Goal: Task Accomplishment & Management: Manage account settings

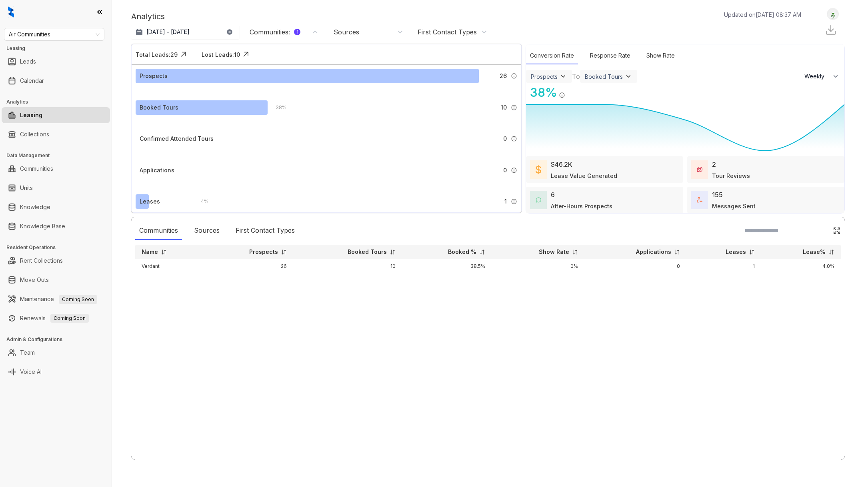
select select "******"
click at [83, 41] on div "Air Communities Leasing Leads Calendar Analytics Leasing Collections Data Manag…" at bounding box center [56, 243] width 112 height 487
click at [80, 34] on span "Air Communities" at bounding box center [54, 34] width 91 height 12
type input "***"
click at [97, 46] on div "AMG" at bounding box center [54, 50] width 88 height 9
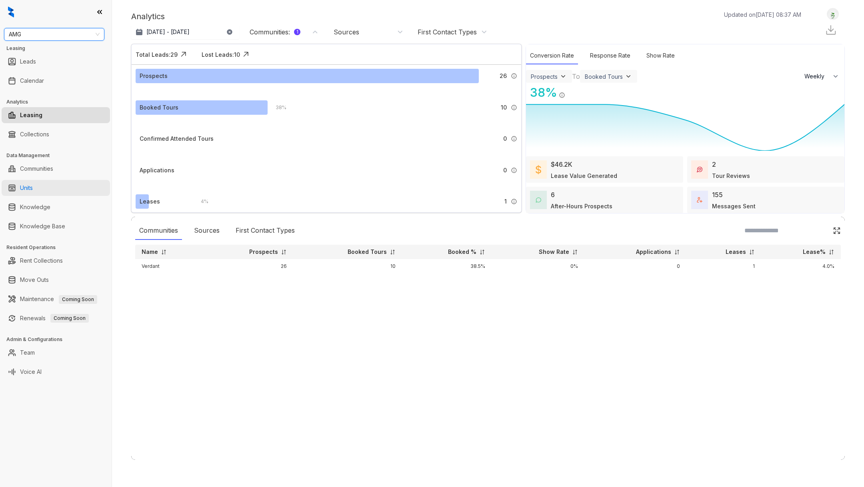
click at [33, 187] on link "Units" at bounding box center [26, 188] width 13 height 16
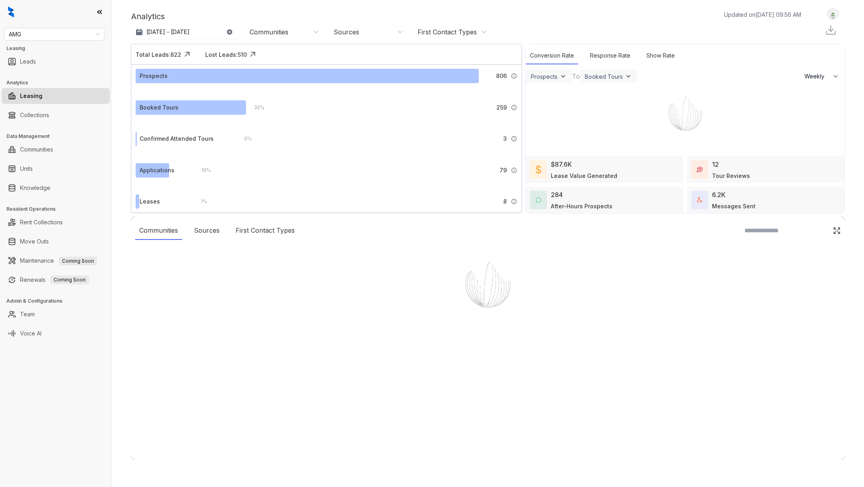
select select "******"
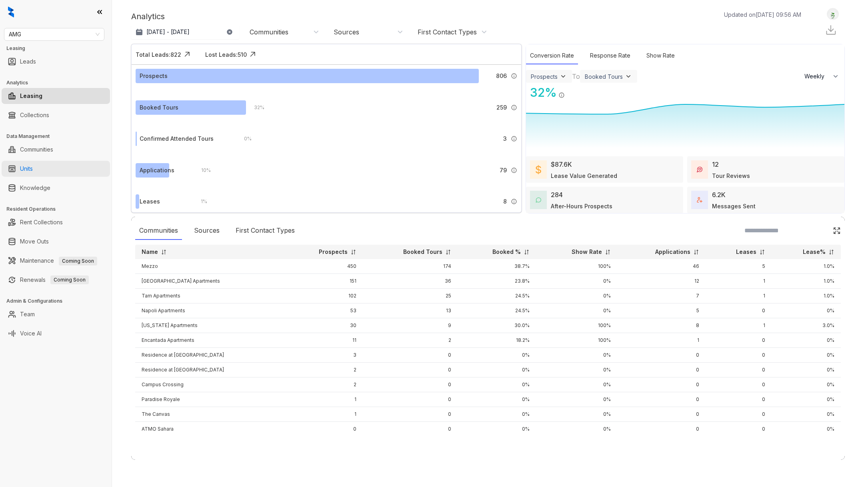
click at [33, 174] on link "Units" at bounding box center [26, 169] width 13 height 16
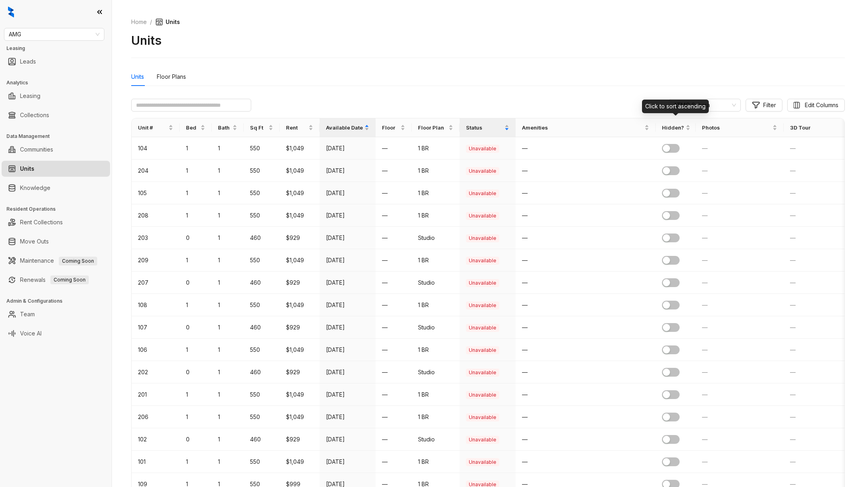
click at [689, 109] on div "Click to sort ascending" at bounding box center [675, 107] width 67 height 14
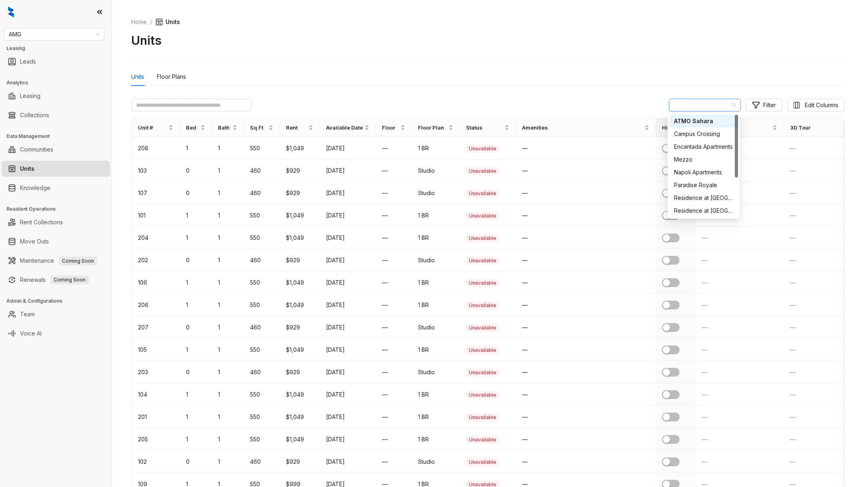
click at [715, 104] on span "ATMO Sahara" at bounding box center [704, 105] width 62 height 12
type input "***"
click at [693, 124] on div "Mezzo" at bounding box center [703, 121] width 59 height 9
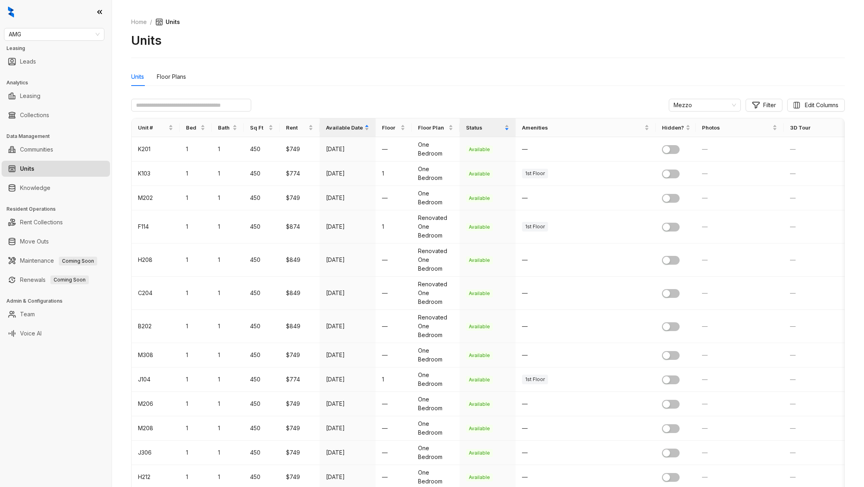
click at [579, 100] on div "Mezzo Filter Edit Columns" at bounding box center [487, 105] width 713 height 13
click at [366, 128] on div "Available Date" at bounding box center [347, 127] width 43 height 18
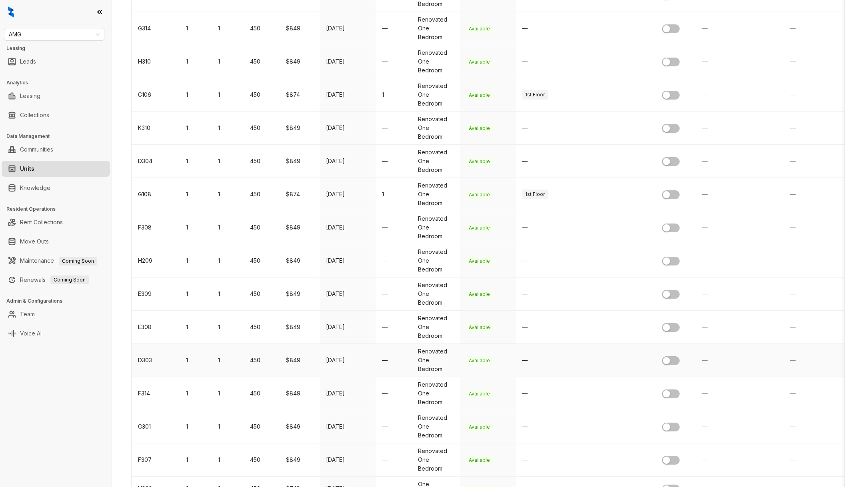
scroll to position [1210, 0]
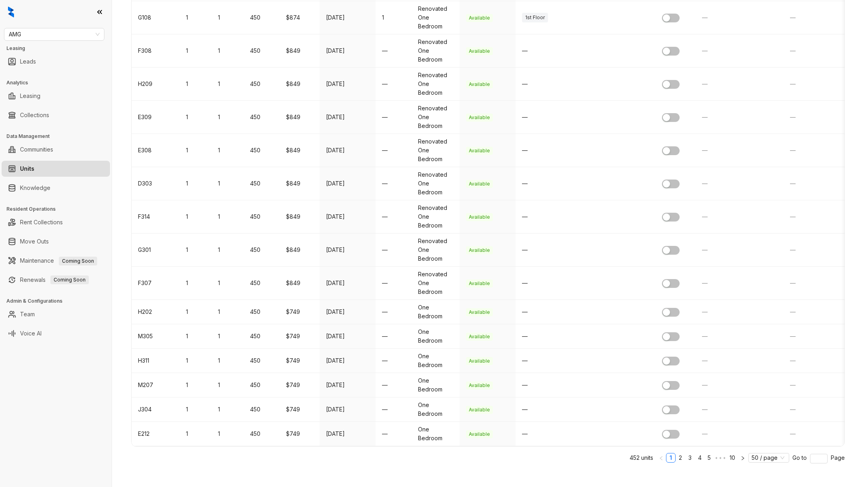
click at [42, 106] on ul "Collections" at bounding box center [56, 115] width 112 height 19
click at [51, 42] on div "AMG Leasing Leads Analytics Leasing Collections Data Management Communities Uni…" at bounding box center [56, 243] width 112 height 487
click at [43, 36] on span "AMG" at bounding box center [54, 34] width 91 height 12
type input "****"
click at [49, 49] on div "Case and Associates" at bounding box center [54, 50] width 88 height 9
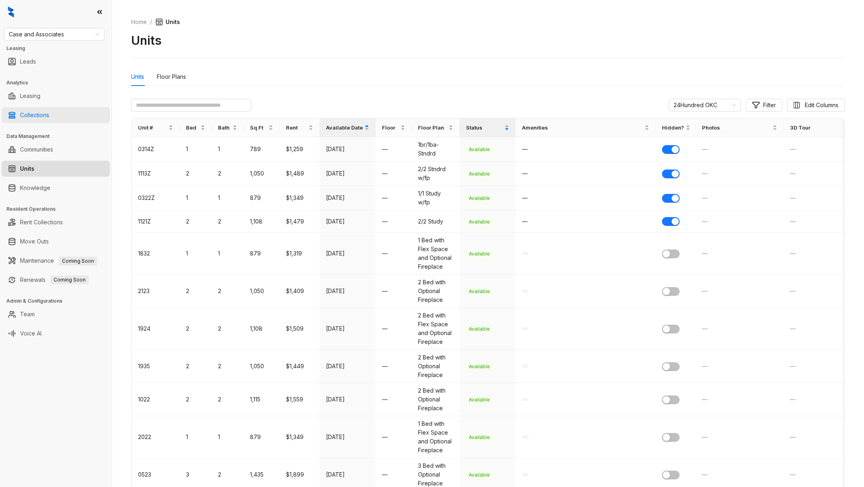
click at [25, 114] on link "Collections" at bounding box center [34, 115] width 29 height 16
click at [38, 115] on link "Collections" at bounding box center [34, 115] width 29 height 16
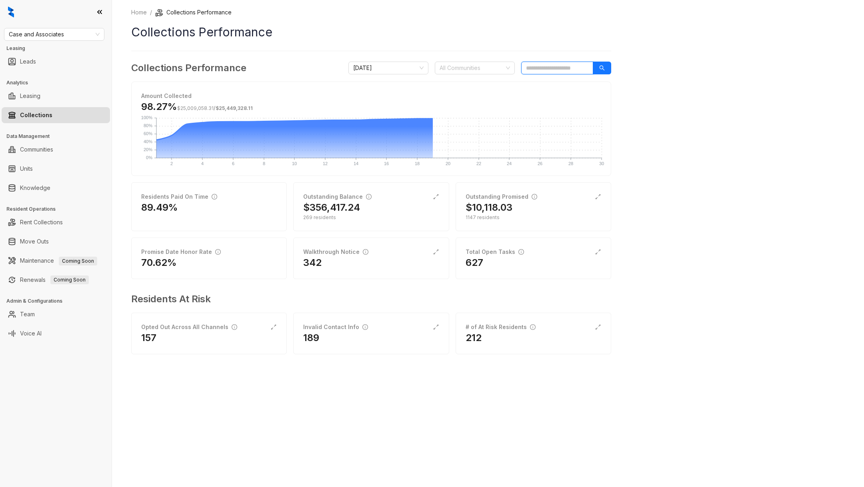
click at [550, 67] on input "search" at bounding box center [557, 68] width 72 height 13
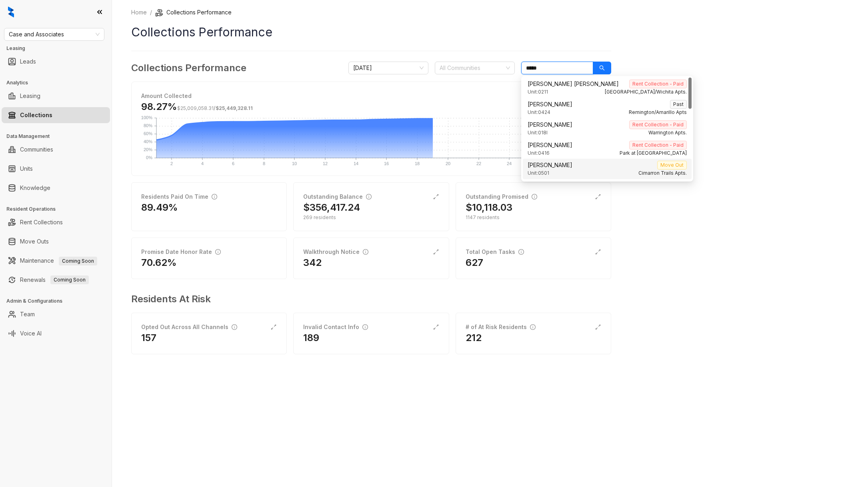
click at [565, 167] on span "Breanna Hunter" at bounding box center [550, 165] width 45 height 9
type input "*****"
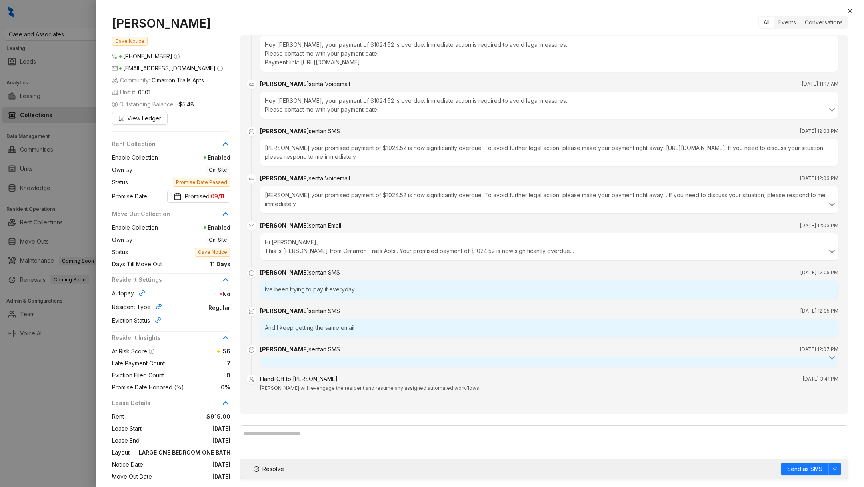
scroll to position [83, 0]
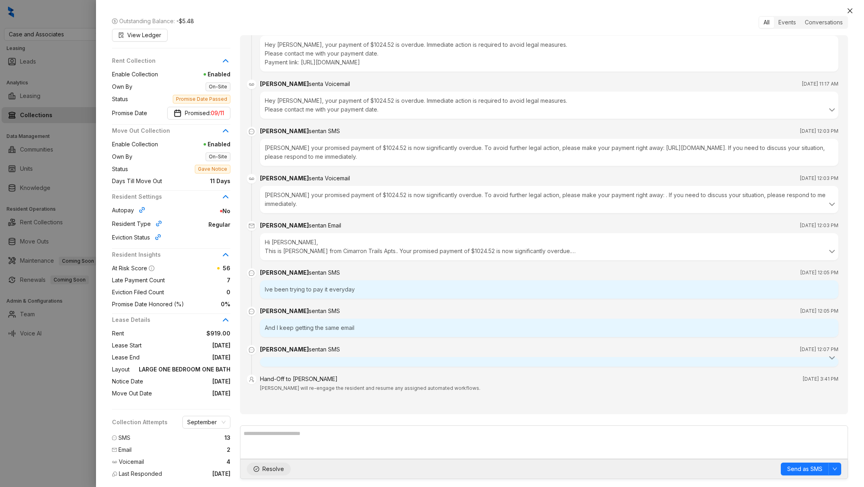
click at [268, 471] on span "Resolve" at bounding box center [273, 469] width 22 height 9
click at [789, 20] on div "Events" at bounding box center [787, 22] width 26 height 11
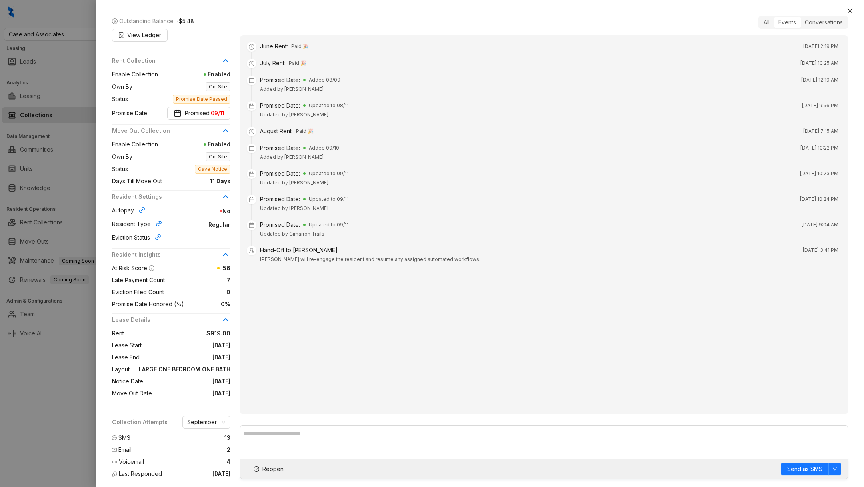
scroll to position [0, 0]
click at [830, 13] on div "Breanna Hunter Gave Notice (903) 624 0092 breannahunter196@gmail.com Community:…" at bounding box center [480, 247] width 768 height 479
click at [826, 17] on div "Conversations" at bounding box center [823, 22] width 47 height 11
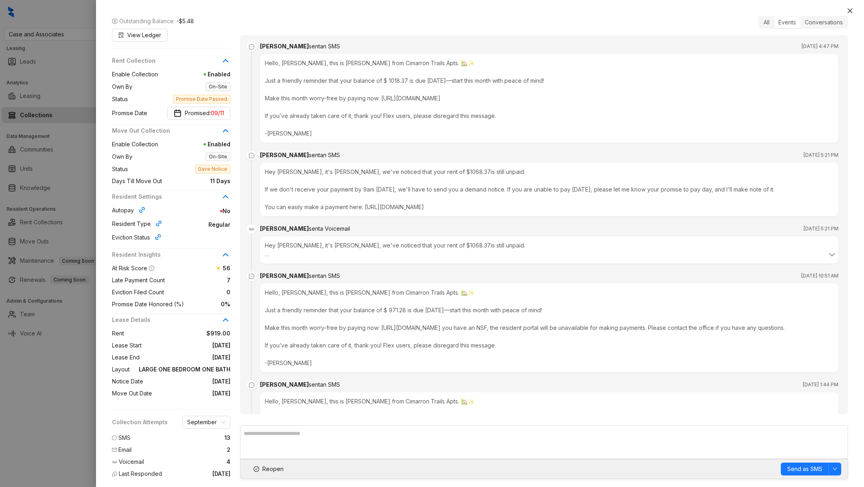
scroll to position [2000, 0]
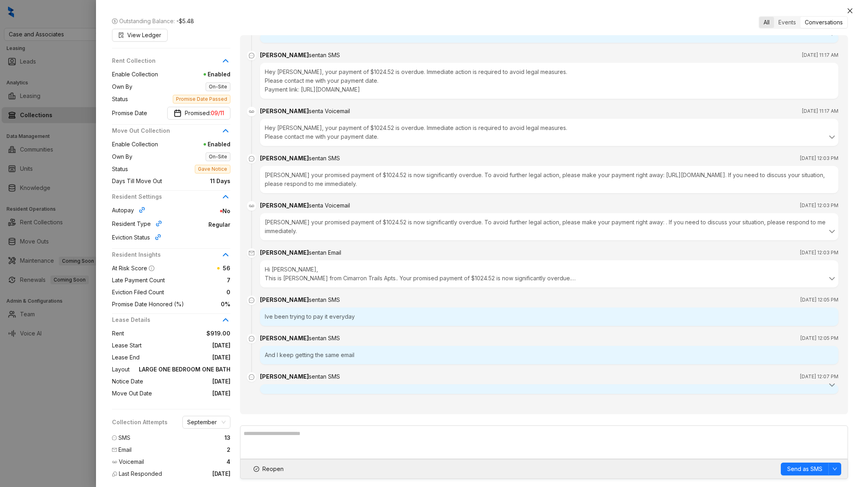
click at [769, 20] on div "All" at bounding box center [766, 22] width 15 height 11
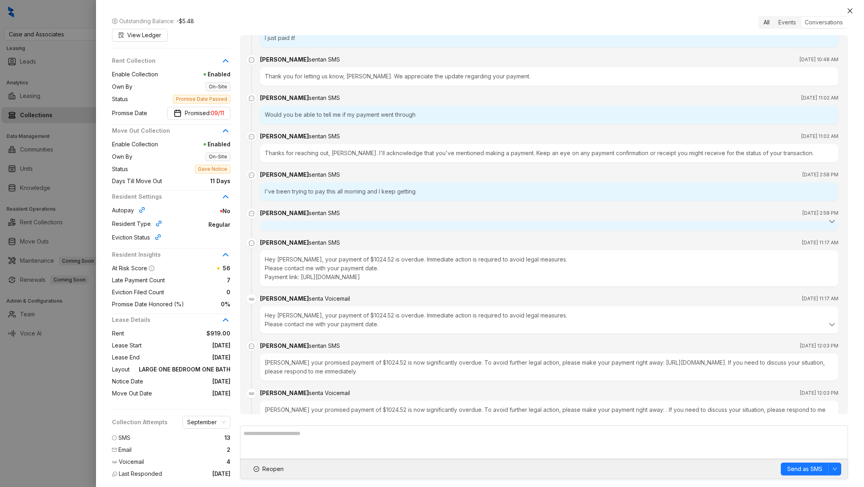
scroll to position [2231, 0]
